Goal: Find specific page/section: Find specific page/section

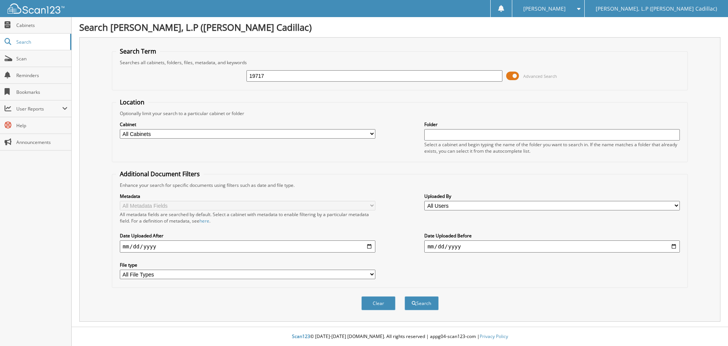
type input "19717"
click at [405, 296] on button "Search" at bounding box center [422, 303] width 34 height 14
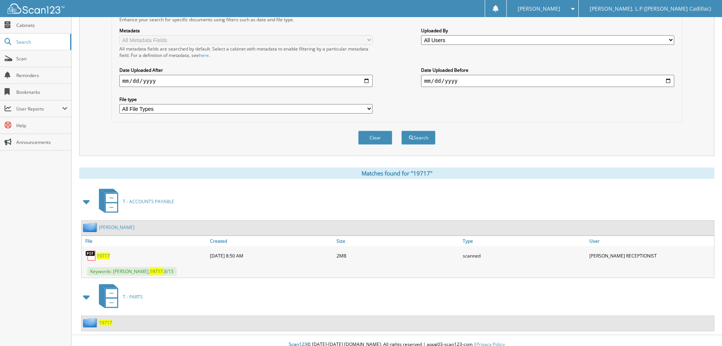
scroll to position [174, 0]
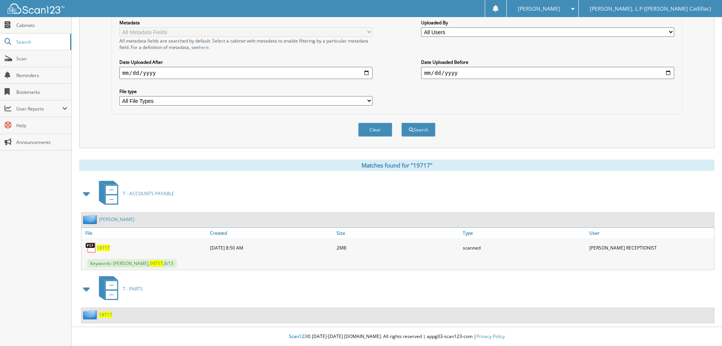
click at [101, 248] on span "19717" at bounding box center [103, 247] width 13 height 6
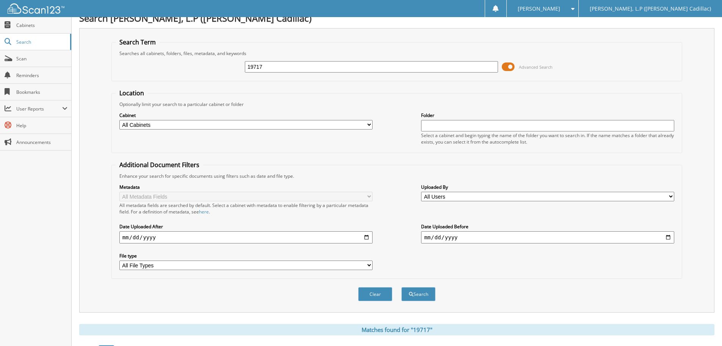
scroll to position [0, 0]
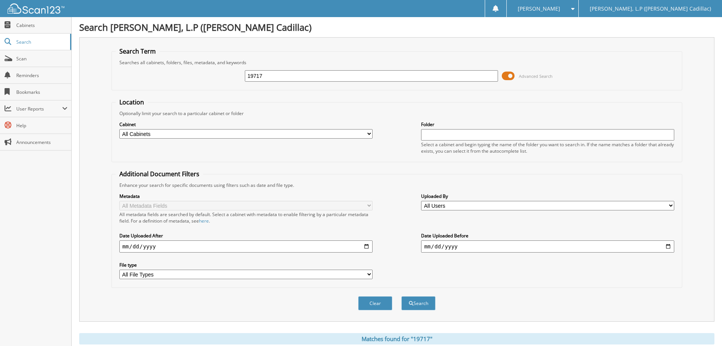
drag, startPoint x: 269, startPoint y: 79, endPoint x: 151, endPoint y: 75, distance: 118.0
click at [156, 77] on div "19717 Advanced Search" at bounding box center [397, 76] width 563 height 20
type input "19720"
click at [402, 296] on button "Search" at bounding box center [419, 303] width 34 height 14
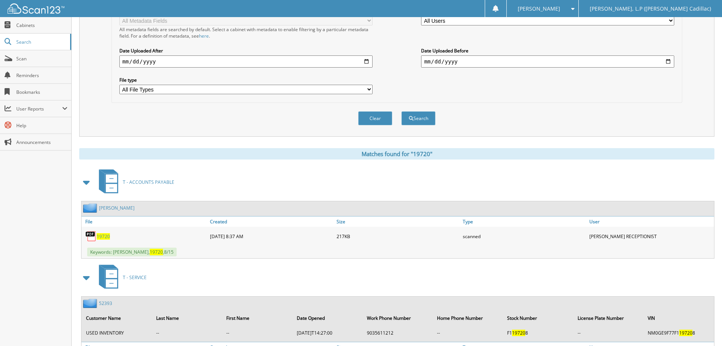
scroll to position [190, 0]
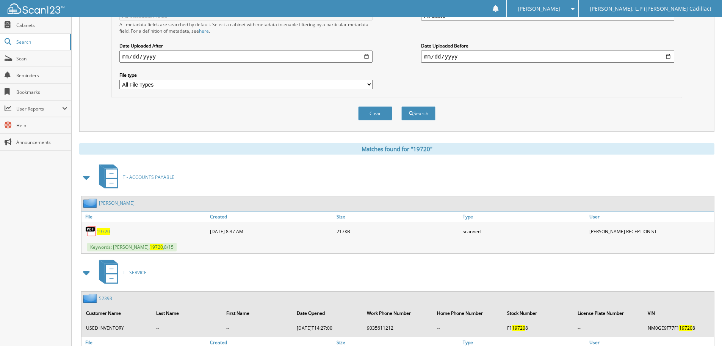
click at [105, 232] on span "19720" at bounding box center [103, 231] width 13 height 6
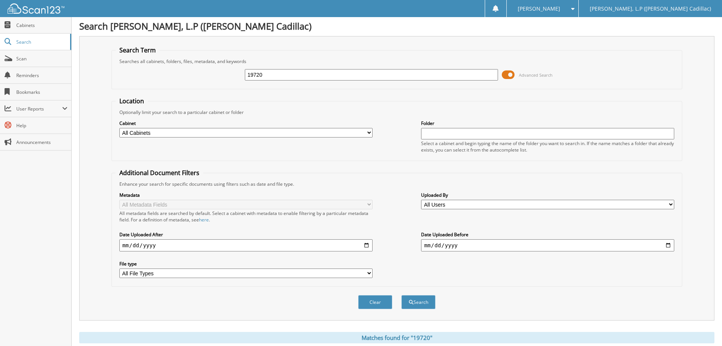
scroll to position [0, 0]
drag, startPoint x: 285, startPoint y: 72, endPoint x: 205, endPoint y: 75, distance: 80.1
click at [205, 75] on div "19720 Advanced Search" at bounding box center [397, 76] width 563 height 20
type input "19713"
click at [402, 296] on button "Search" at bounding box center [419, 303] width 34 height 14
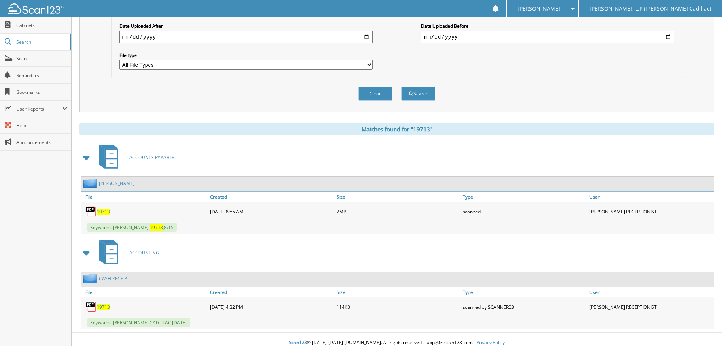
scroll to position [216, 0]
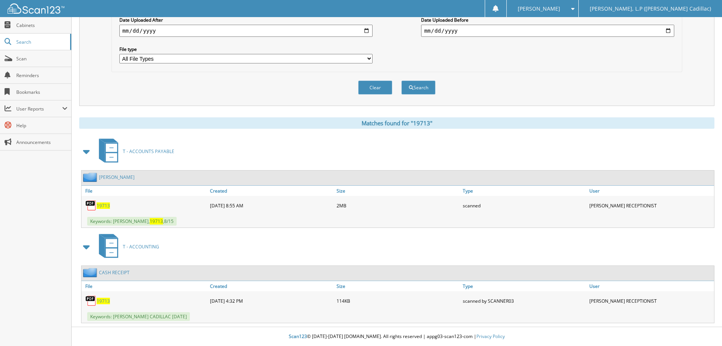
click at [104, 205] on span "19713" at bounding box center [103, 205] width 13 height 6
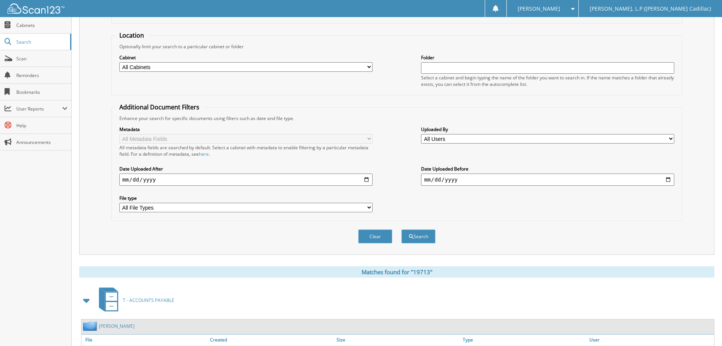
scroll to position [26, 0]
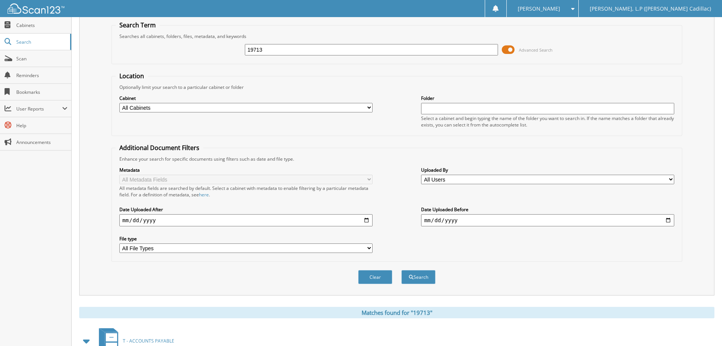
click at [289, 52] on input "19713" at bounding box center [371, 49] width 253 height 11
type input "19714"
click at [402, 270] on button "Search" at bounding box center [419, 277] width 34 height 14
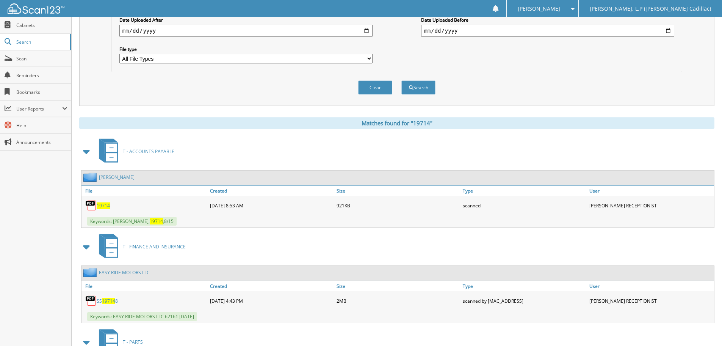
scroll to position [265, 0]
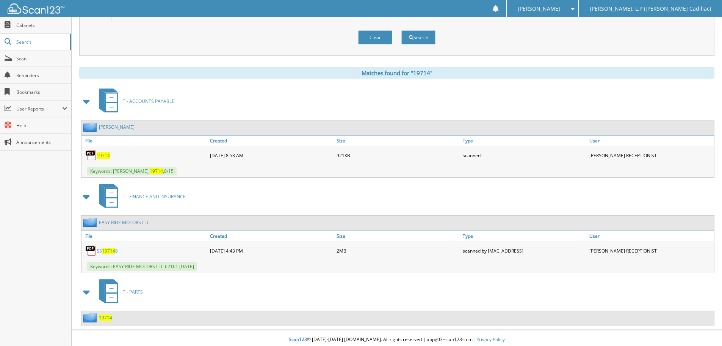
click at [104, 155] on span "19714" at bounding box center [103, 155] width 13 height 6
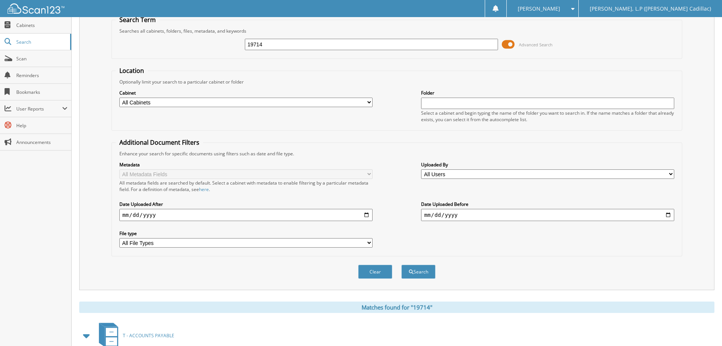
scroll to position [0, 0]
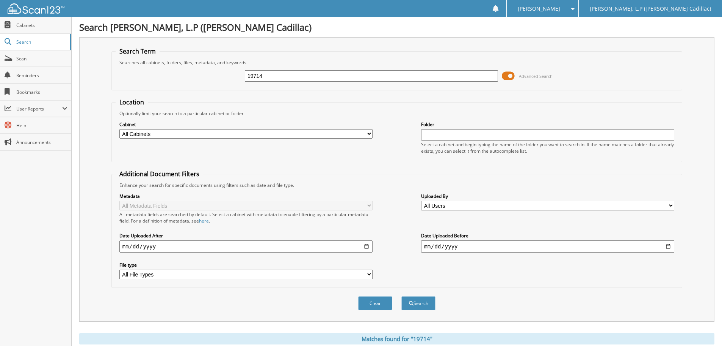
drag, startPoint x: 278, startPoint y: 78, endPoint x: 209, endPoint y: 75, distance: 68.7
click at [212, 76] on div "19714 Advanced Search" at bounding box center [397, 76] width 563 height 20
type input "19723"
click at [402, 296] on button "Search" at bounding box center [419, 303] width 34 height 14
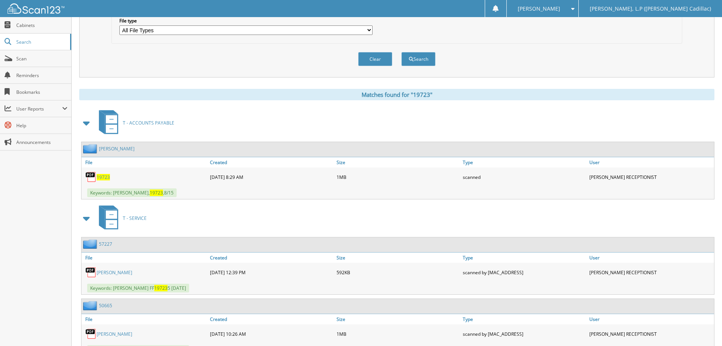
scroll to position [265, 0]
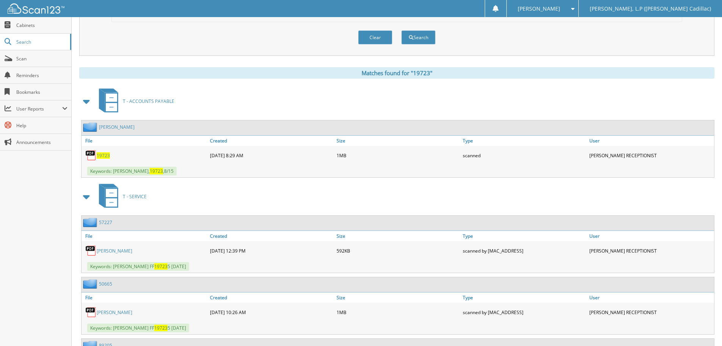
click at [107, 157] on span "19723" at bounding box center [103, 155] width 13 height 6
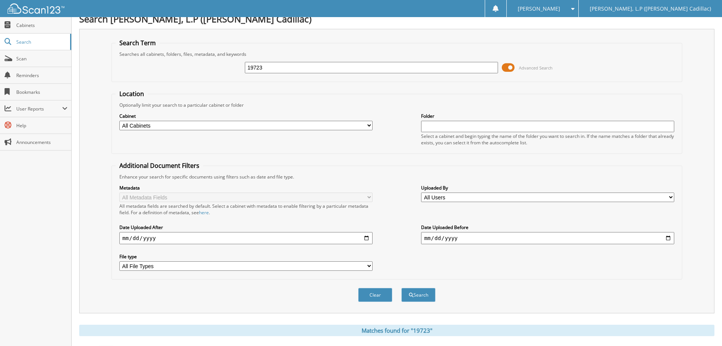
scroll to position [0, 0]
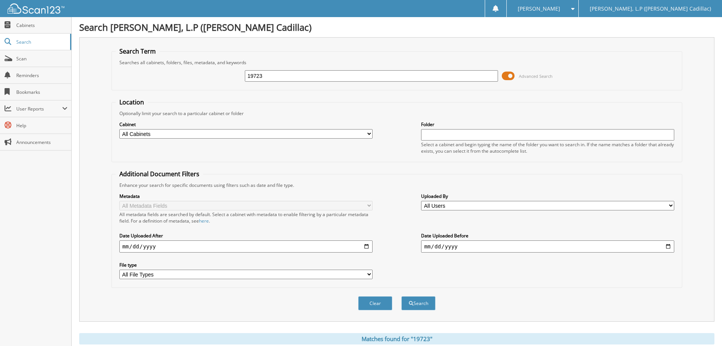
drag, startPoint x: 288, startPoint y: 78, endPoint x: 78, endPoint y: 80, distance: 209.7
click at [96, 79] on div "Search Term Searches all cabinets, folders, files, metadata, and keywords 19723…" at bounding box center [397, 179] width 636 height 284
type input "19853"
click at [402, 296] on button "Search" at bounding box center [419, 303] width 34 height 14
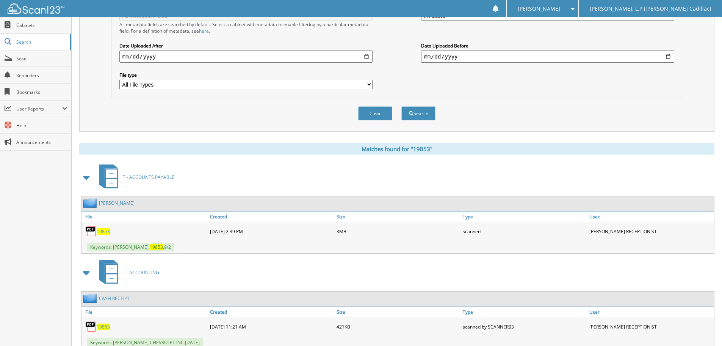
scroll to position [216, 0]
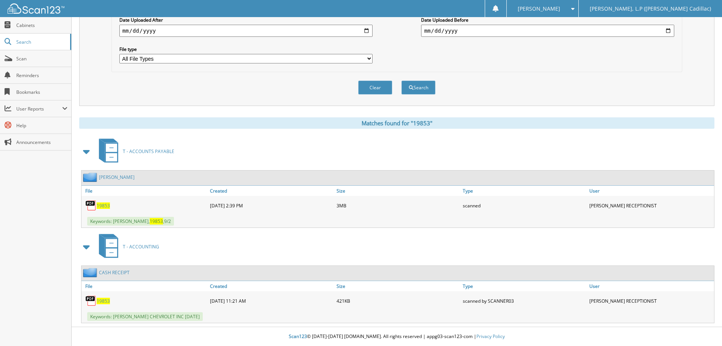
click at [104, 205] on span "19853" at bounding box center [103, 205] width 13 height 6
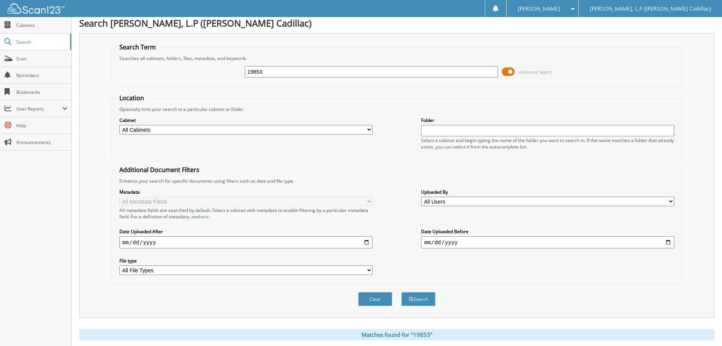
scroll to position [0, 0]
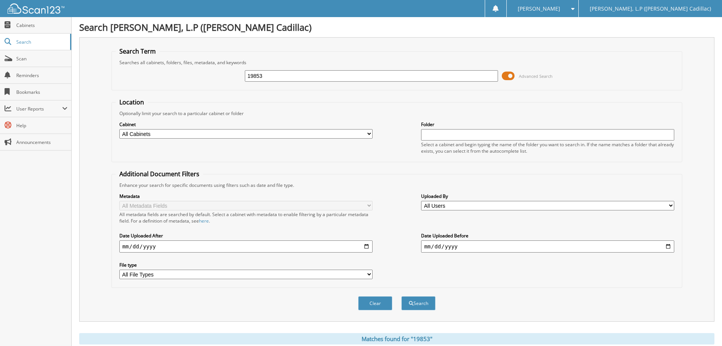
drag, startPoint x: 261, startPoint y: 75, endPoint x: 113, endPoint y: 71, distance: 148.0
click at [159, 74] on div "19853 Advanced Search" at bounding box center [397, 76] width 563 height 20
type input "19858"
click at [402, 296] on button "Search" at bounding box center [419, 303] width 34 height 14
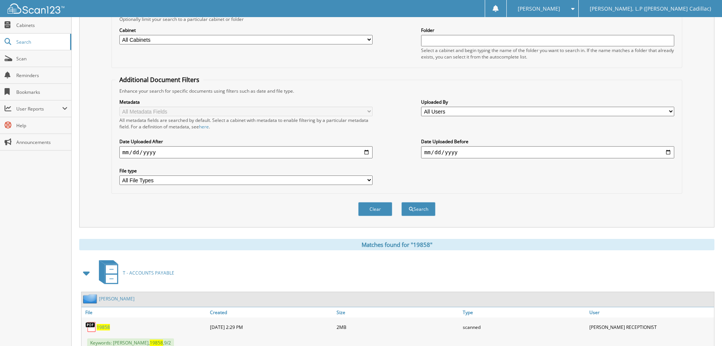
scroll to position [114, 0]
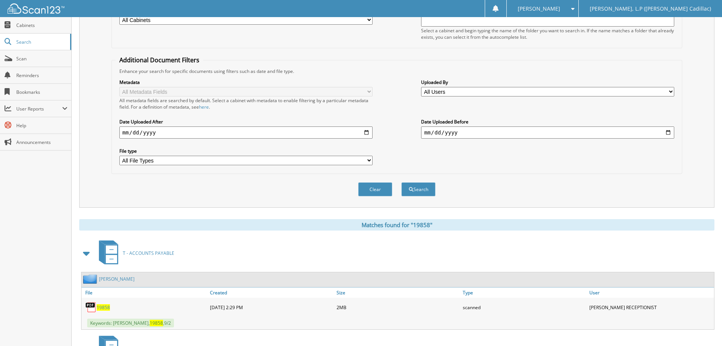
click at [108, 305] on span "19858" at bounding box center [103, 307] width 13 height 6
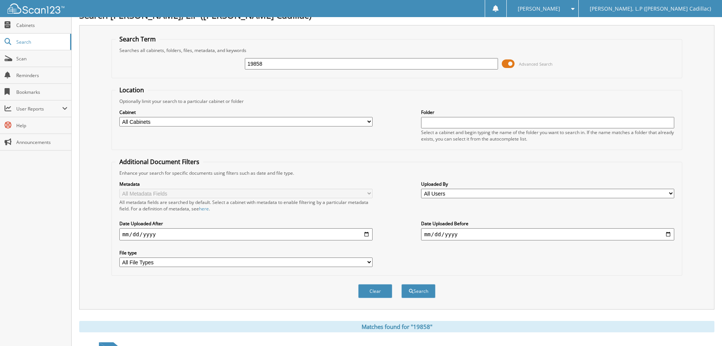
scroll to position [0, 0]
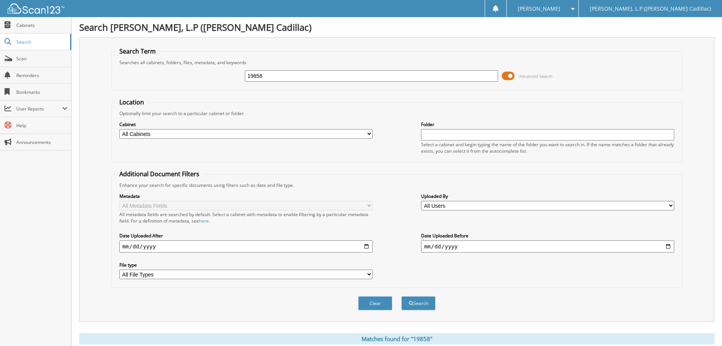
drag, startPoint x: 270, startPoint y: 72, endPoint x: 87, endPoint y: 68, distance: 182.9
click at [112, 73] on fieldset "Search Term Searches all cabinets, folders, files, metadata, and keywords 19858…" at bounding box center [397, 68] width 571 height 43
type input "19866"
click at [402, 296] on button "Search" at bounding box center [419, 303] width 34 height 14
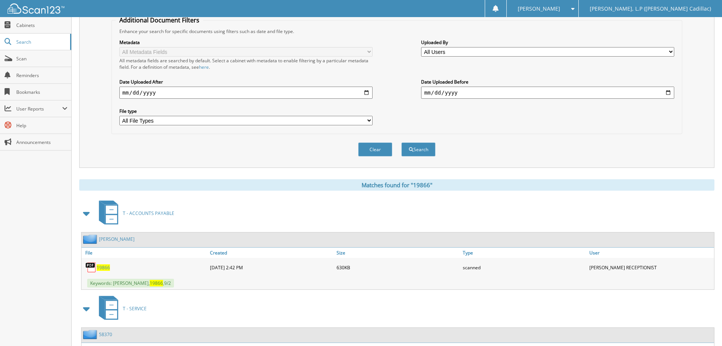
scroll to position [190, 0]
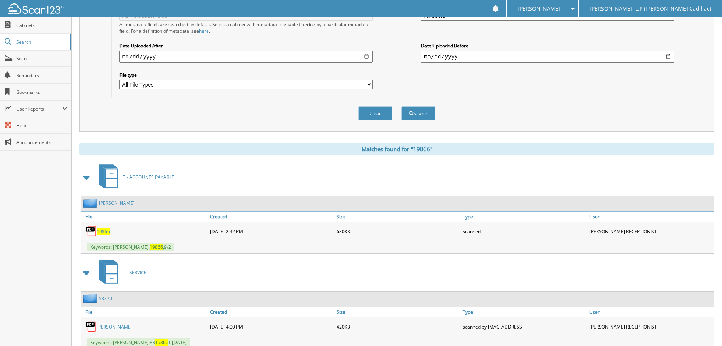
click at [106, 228] on span "19866" at bounding box center [103, 231] width 13 height 6
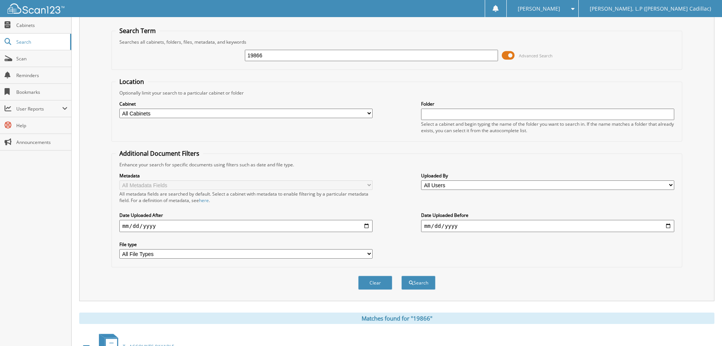
scroll to position [0, 0]
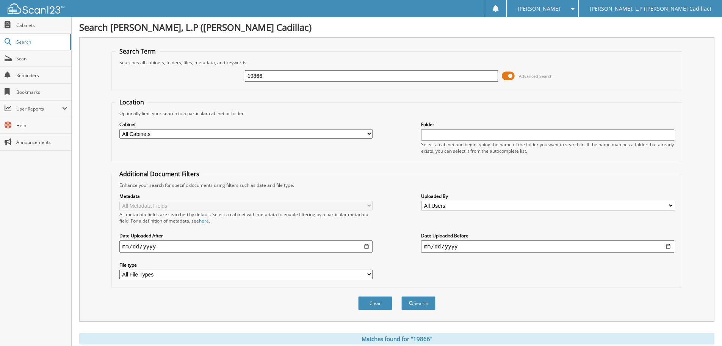
drag, startPoint x: 259, startPoint y: 76, endPoint x: 146, endPoint y: 57, distance: 114.5
click at [169, 61] on fieldset "Search Term Searches all cabinets, folders, files, metadata, and keywords 19866…" at bounding box center [397, 68] width 571 height 43
type input "19649"
click at [402, 296] on button "Search" at bounding box center [419, 303] width 34 height 14
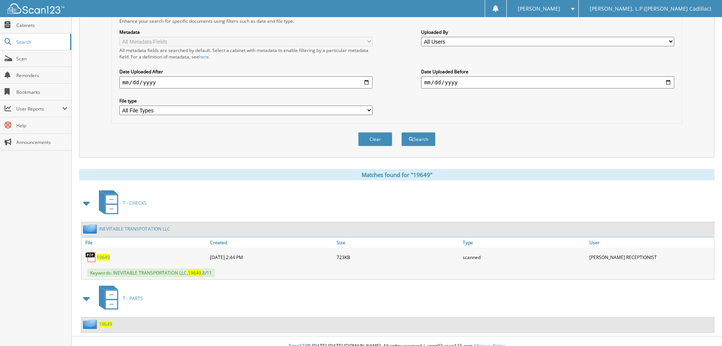
scroll to position [174, 0]
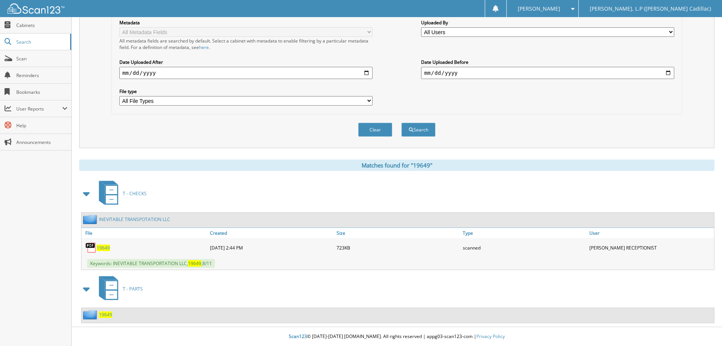
click at [99, 244] on span "19649" at bounding box center [103, 247] width 13 height 6
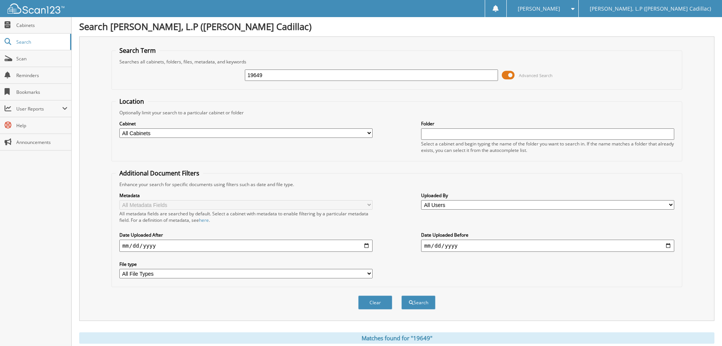
scroll to position [0, 0]
drag, startPoint x: 231, startPoint y: 79, endPoint x: 132, endPoint y: 65, distance: 100.0
click at [151, 77] on div "19649 Advanced Search" at bounding box center [397, 76] width 563 height 20
type input "19785"
click at [402, 296] on button "Search" at bounding box center [419, 303] width 34 height 14
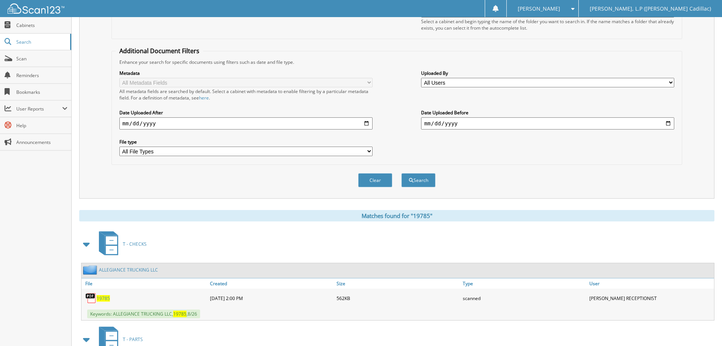
scroll to position [174, 0]
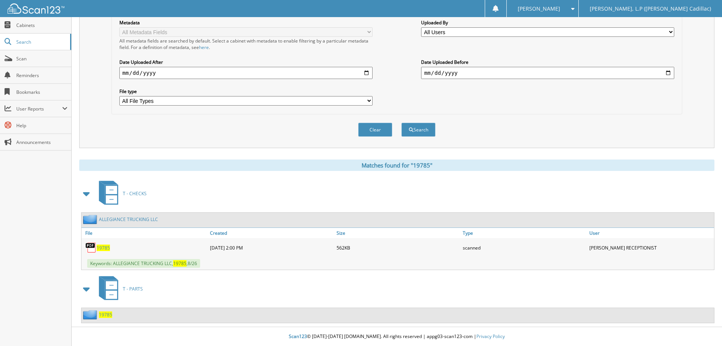
click at [102, 247] on span "19785" at bounding box center [103, 247] width 13 height 6
